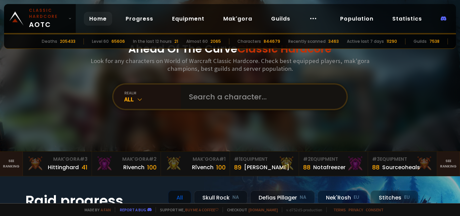
click at [237, 95] on input "text" at bounding box center [262, 97] width 154 height 24
type input "lann"
click at [234, 100] on input "text" at bounding box center [262, 97] width 154 height 24
paste input "Lanný"
type input "Lanný"
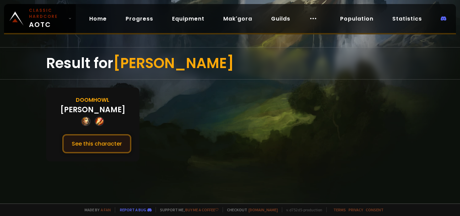
click at [113, 144] on button "See this character" at bounding box center [96, 143] width 69 height 19
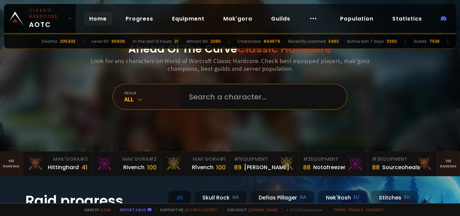
drag, startPoint x: 240, startPoint y: 110, endPoint x: 239, endPoint y: 103, distance: 7.8
click at [241, 110] on div "Ahead Of The Curve Classic Hardcore Look for any characters on World of Warcraf…" at bounding box center [230, 75] width 406 height 151
click at [239, 100] on input "text" at bounding box center [262, 97] width 154 height 24
type input "mcshield"
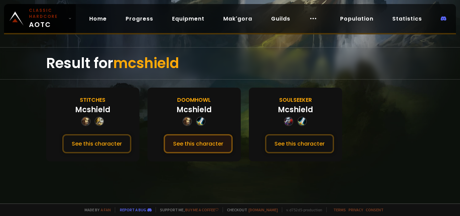
click at [219, 138] on button "See this character" at bounding box center [198, 143] width 69 height 19
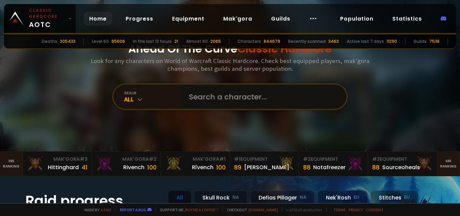
click at [202, 94] on input "text" at bounding box center [262, 97] width 154 height 24
type input "guuzman"
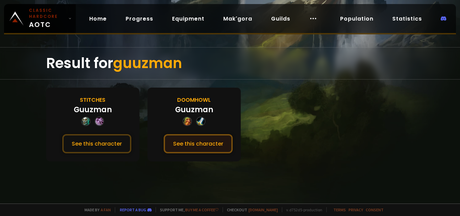
click at [212, 141] on button "See this character" at bounding box center [198, 143] width 69 height 19
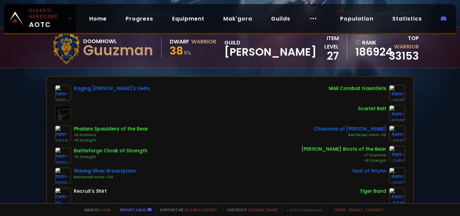
scroll to position [48, 0]
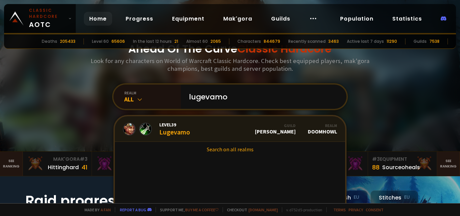
type input "lugevamo"
click at [201, 131] on link "Level 39 Lugevamo Guild [PERSON_NAME] Realm Doomhowl" at bounding box center [230, 129] width 230 height 26
